Goal: Understand site structure: Understand site structure

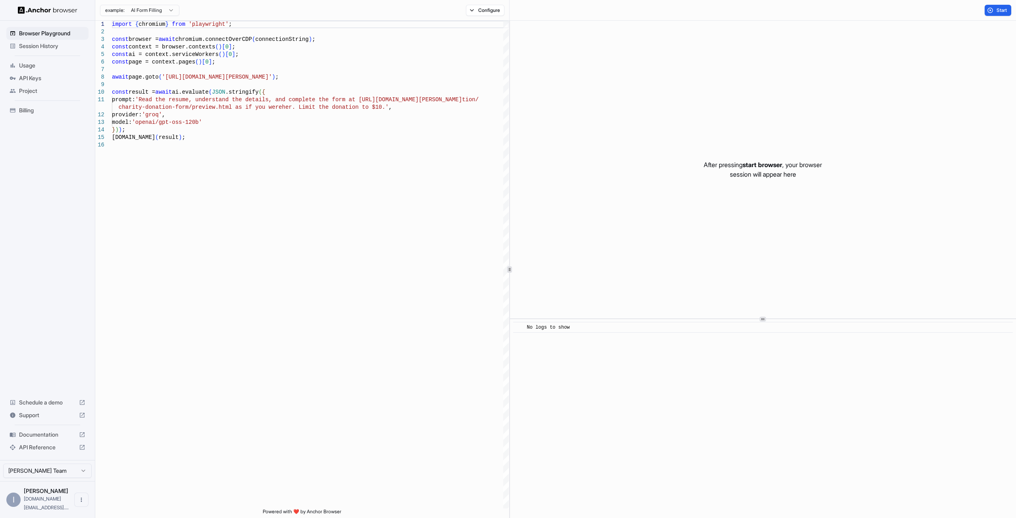
click at [670, 233] on div "After pressing start browser , your browser session will appear here" at bounding box center [763, 170] width 506 height 298
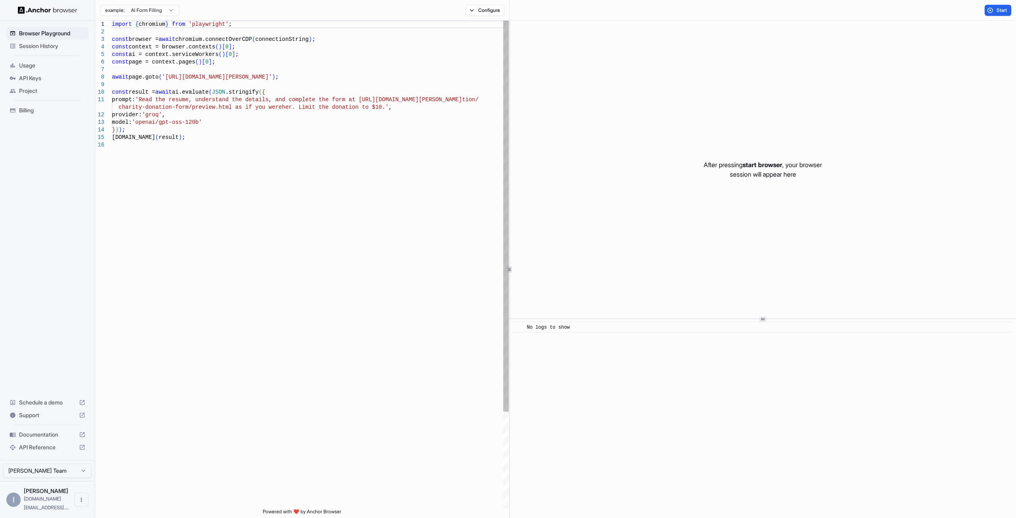
type textarea "**********"
click at [198, 131] on div "import { chromium } from 'playwright' ; const browser = await chromium.connectO…" at bounding box center [310, 325] width 397 height 608
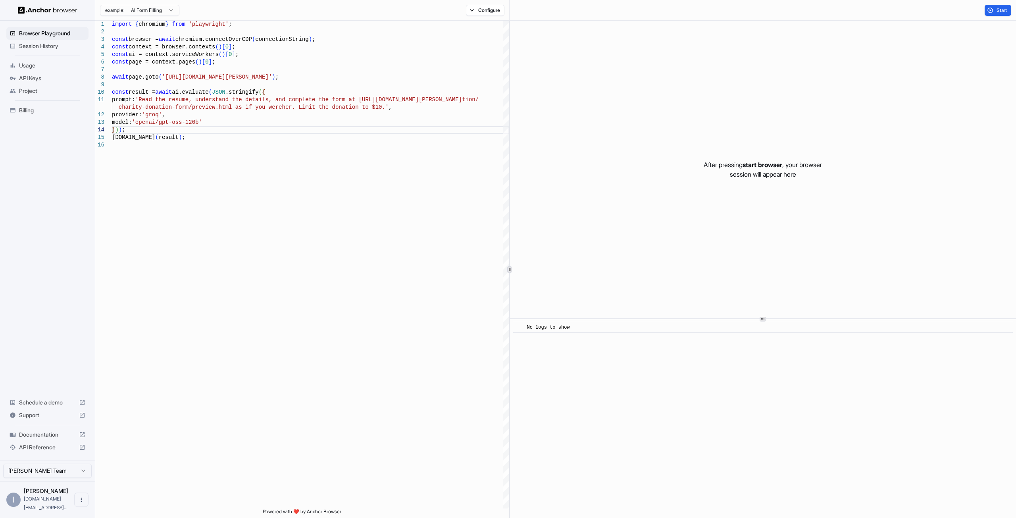
click at [160, 12] on html "Browser Playground Session History Usage API Keys Project Billing Schedule a de…" at bounding box center [508, 259] width 1016 height 518
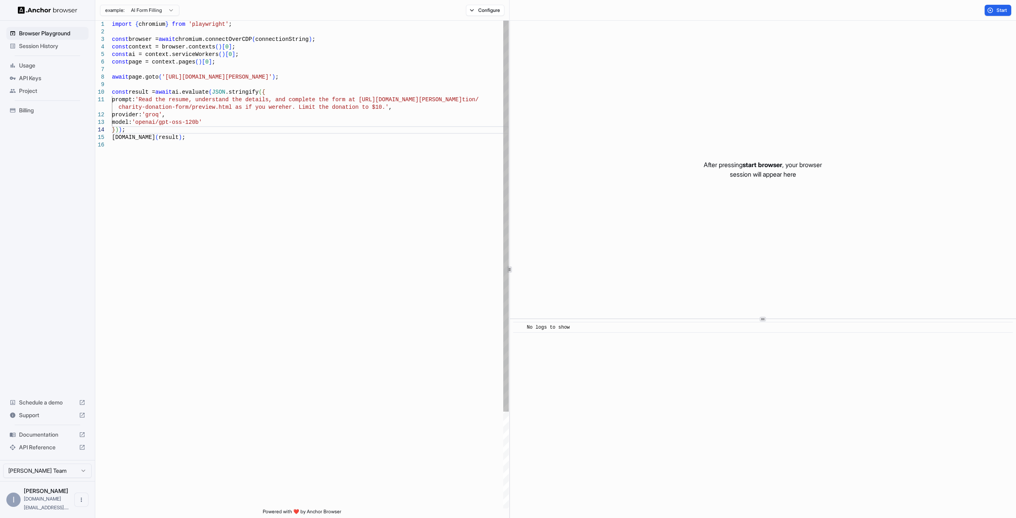
click at [241, 254] on html "Browser Playground Session History Usage API Keys Project Billing Schedule a de…" at bounding box center [508, 259] width 1016 height 518
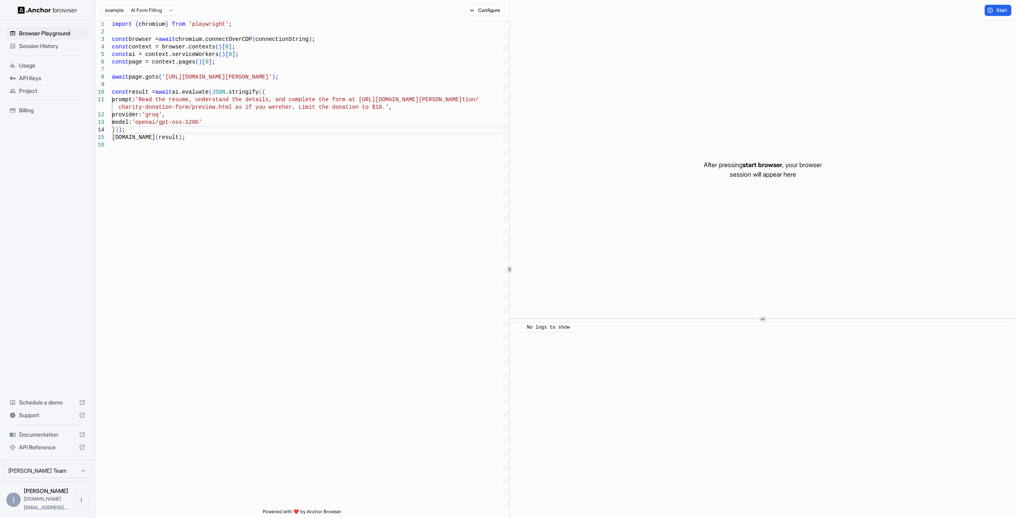
click at [40, 63] on span "Usage" at bounding box center [52, 66] width 66 height 8
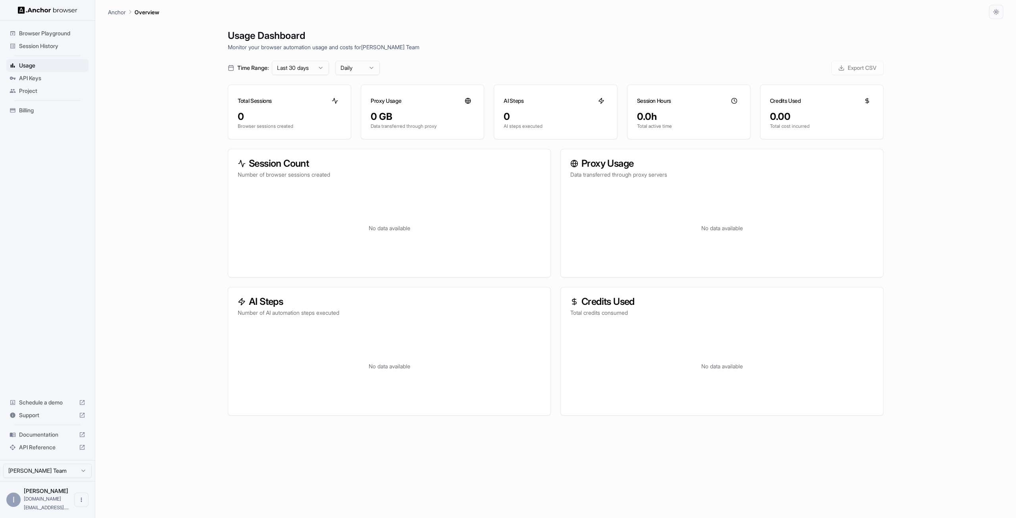
click at [51, 96] on div "Project" at bounding box center [47, 91] width 82 height 13
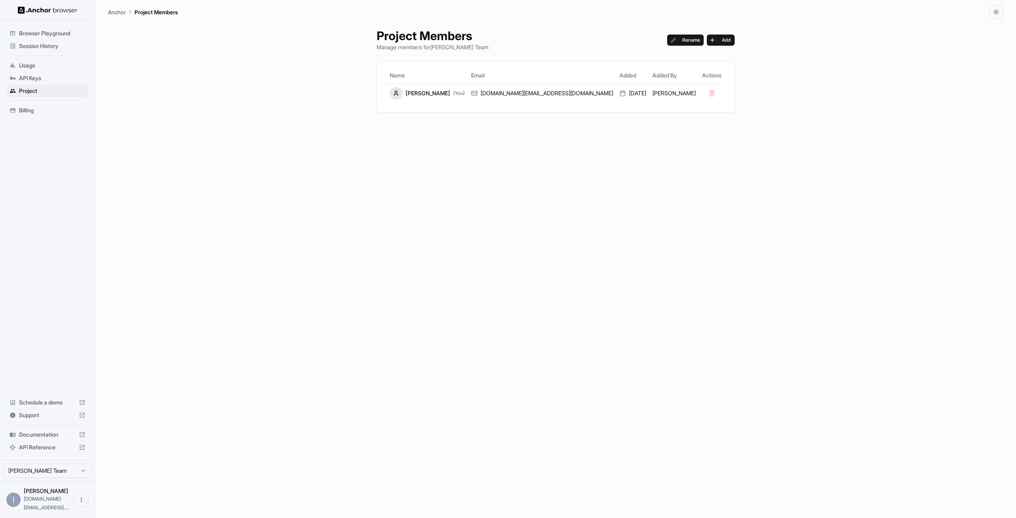
click at [54, 115] on div "Billing" at bounding box center [47, 110] width 82 height 13
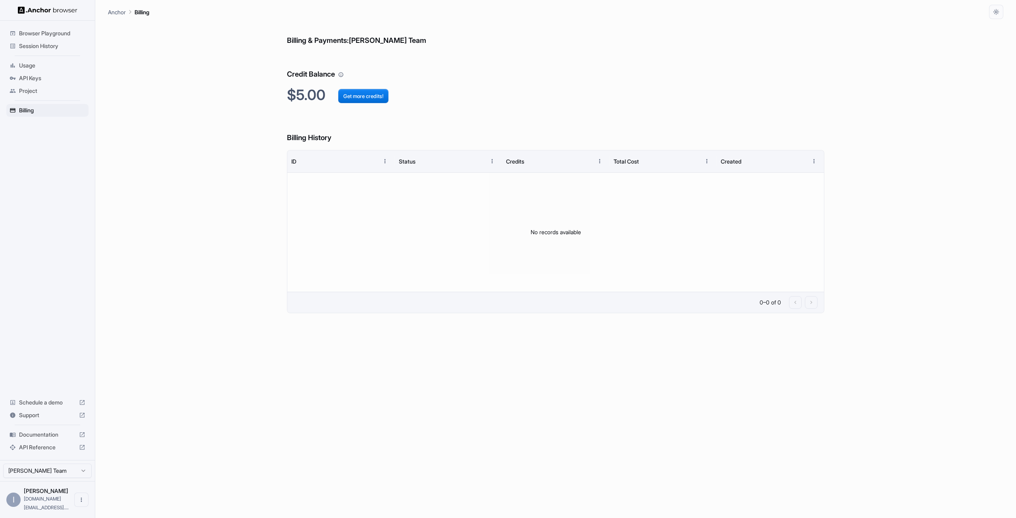
click at [32, 32] on span "Browser Playground" at bounding box center [52, 33] width 66 height 8
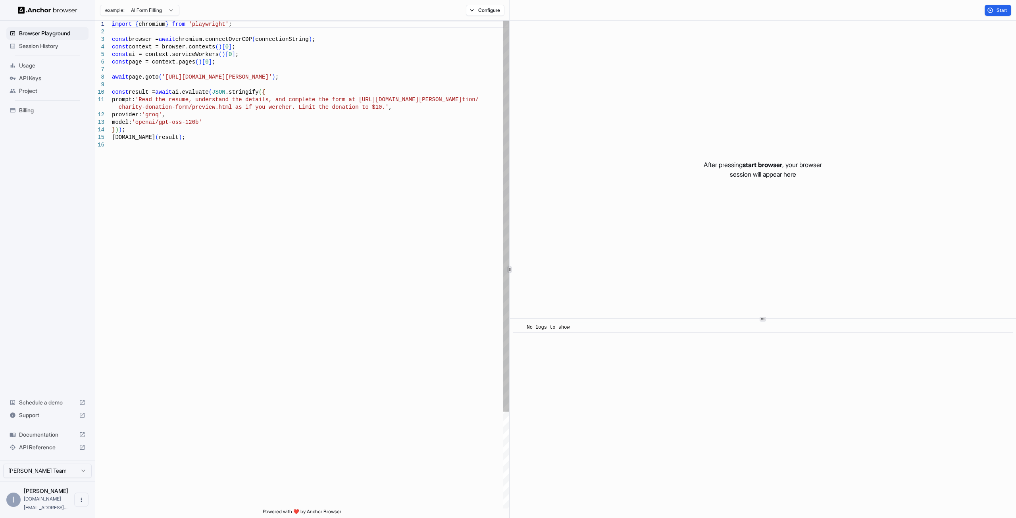
type textarea "**********"
click at [225, 154] on div "import { chromium } from 'playwright' ; const browser = await chromium.connectO…" at bounding box center [310, 325] width 397 height 608
